Goal: Task Accomplishment & Management: Manage account settings

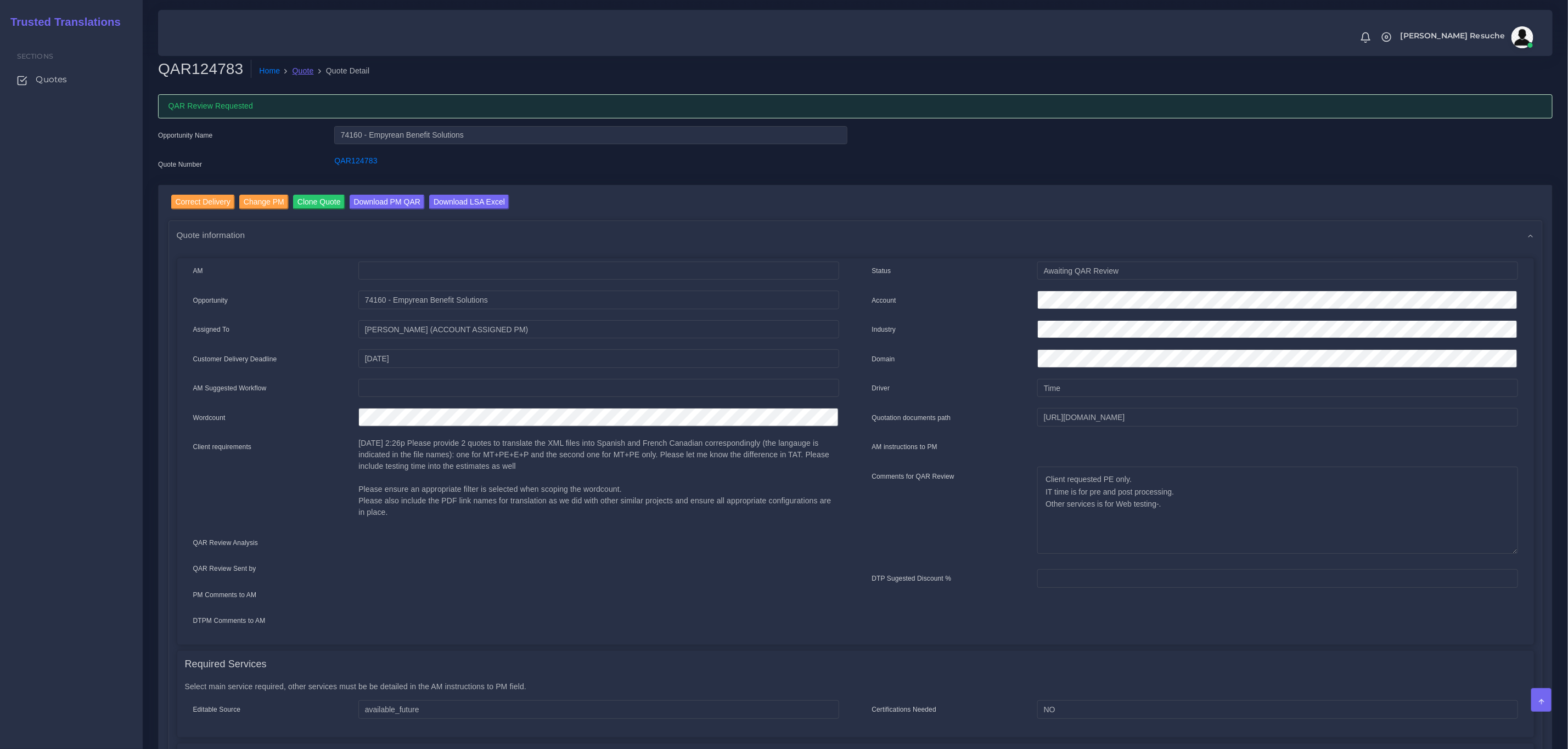
click at [292, 71] on link "Quote" at bounding box center [303, 70] width 22 height 11
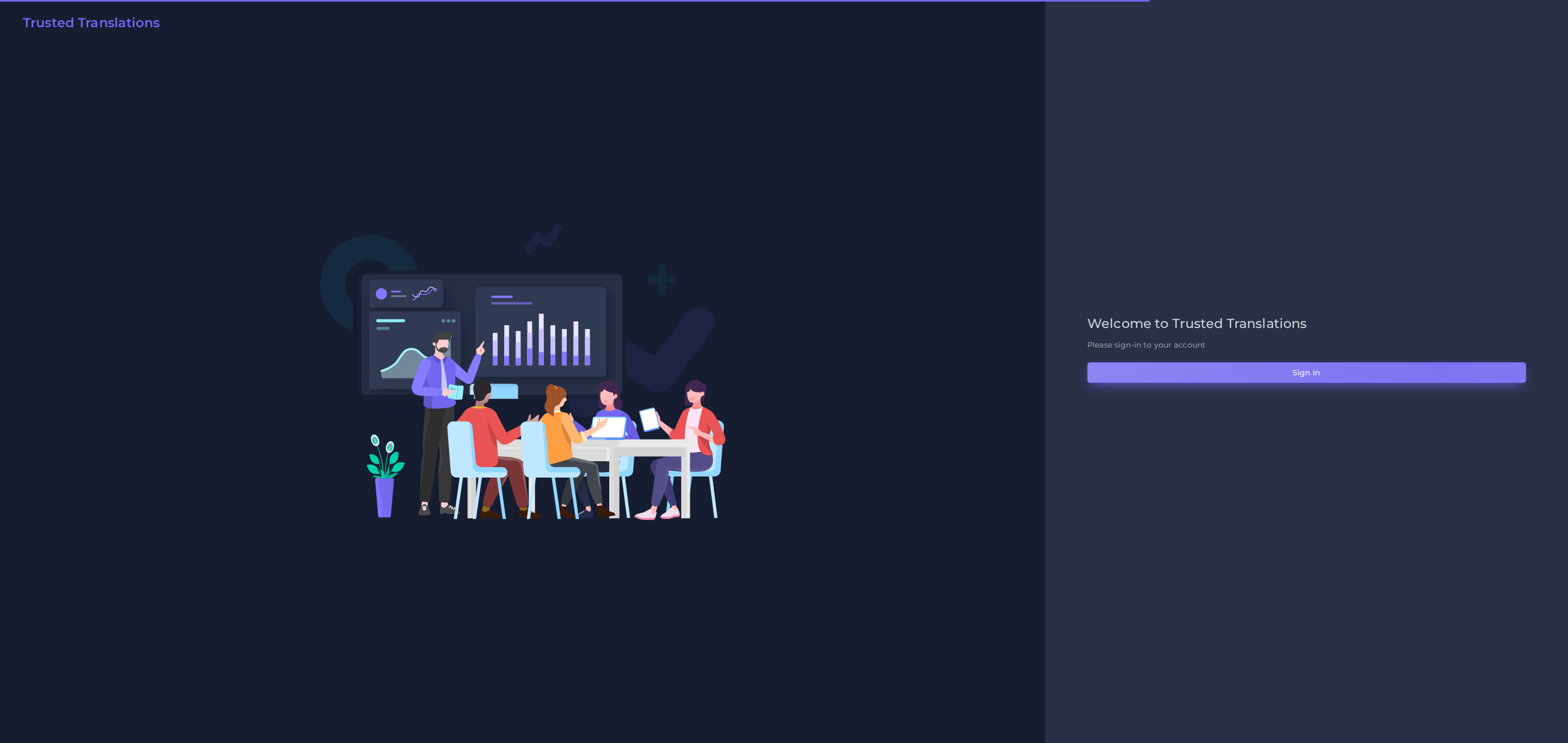
click at [1440, 366] on button "Sign in" at bounding box center [1307, 372] width 439 height 21
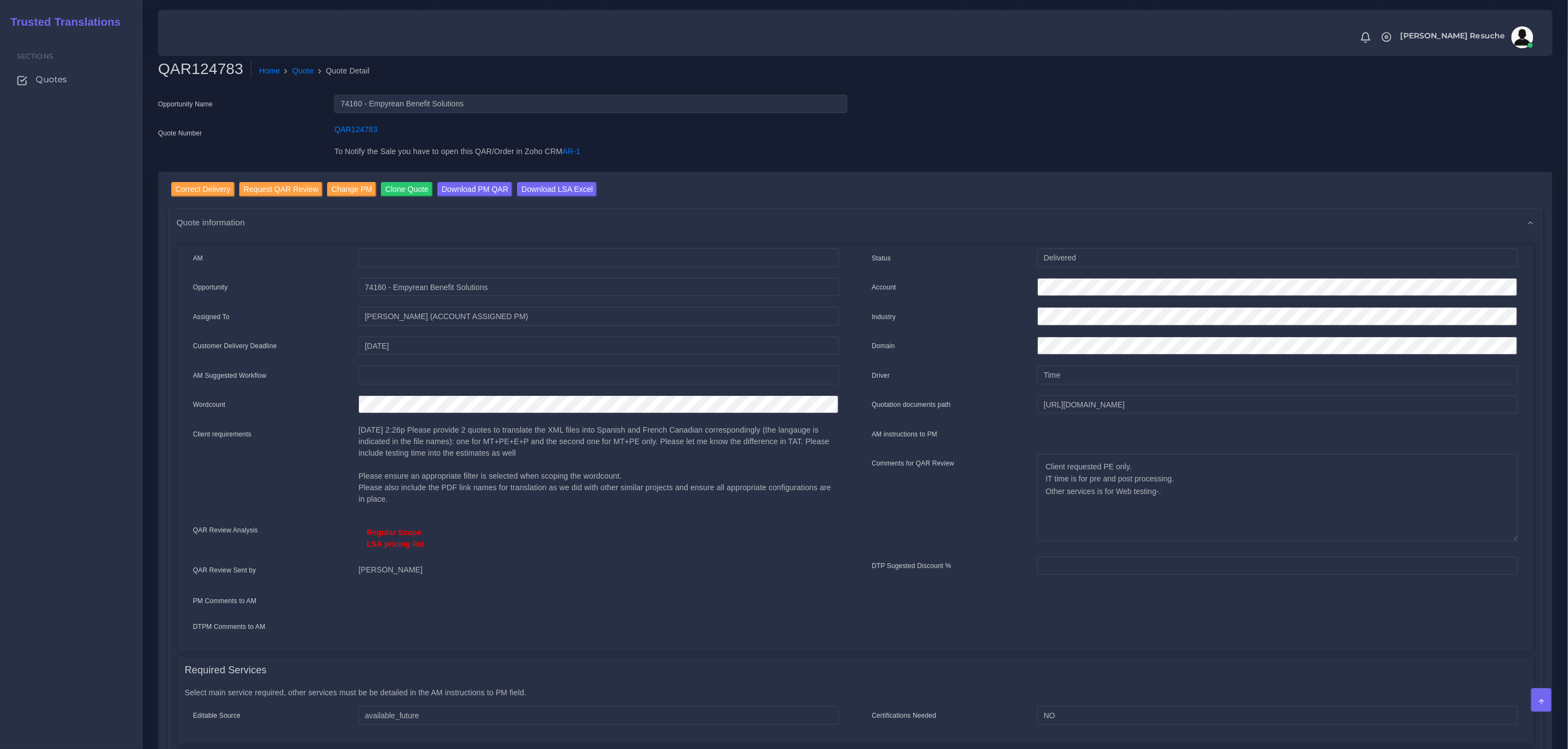
click at [363, 534] on div "Regular Scope LSA pricing list" at bounding box center [598, 539] width 480 height 36
click at [295, 69] on link "Quote" at bounding box center [303, 70] width 22 height 11
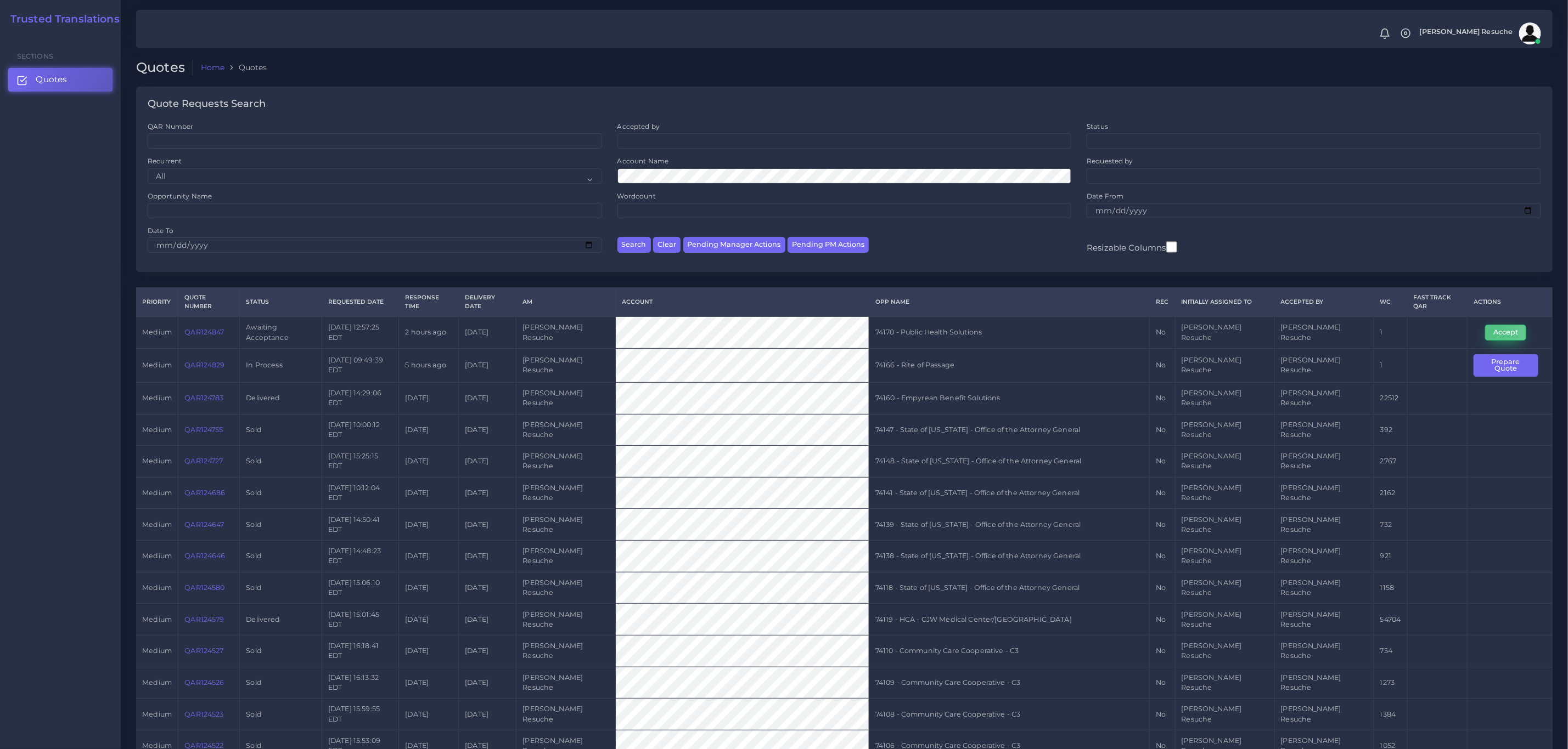
click at [1489, 325] on button "Accept" at bounding box center [1505, 333] width 41 height 16
click at [949, 317] on td "74170 - Public Health Solutions" at bounding box center [1009, 332] width 280 height 32
copy tr "74170 - Public Health Solutions"
